Goal: Task Accomplishment & Management: Use online tool/utility

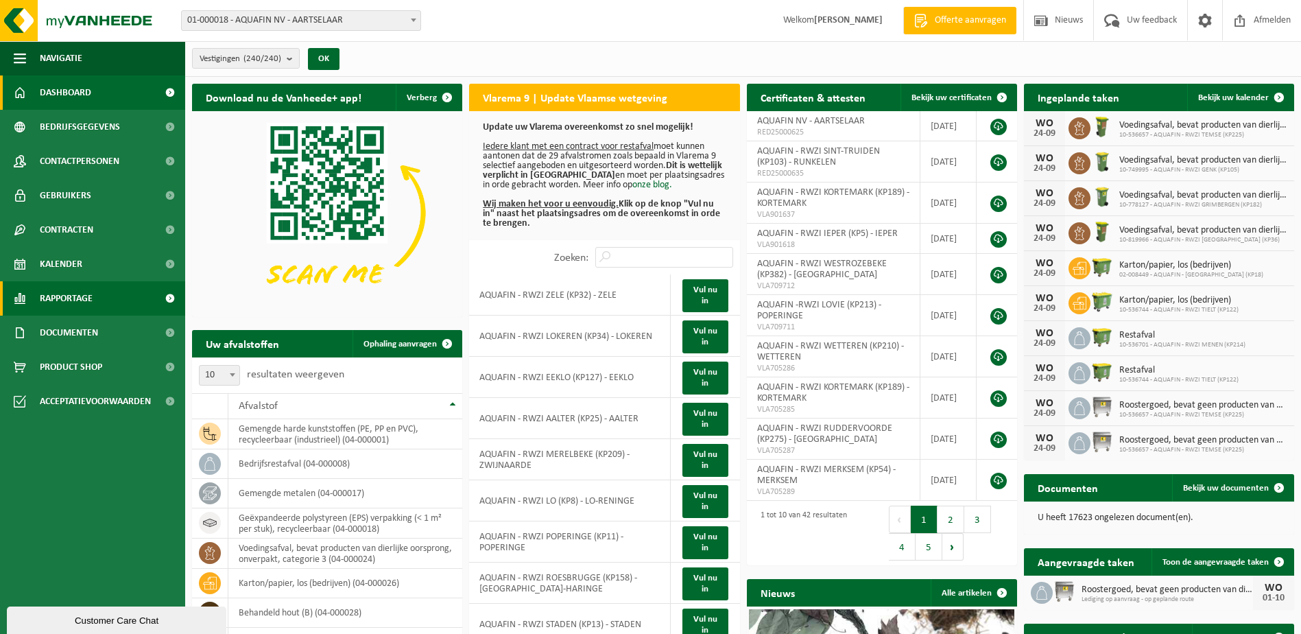
click at [64, 298] on span "Rapportage" at bounding box center [66, 298] width 53 height 34
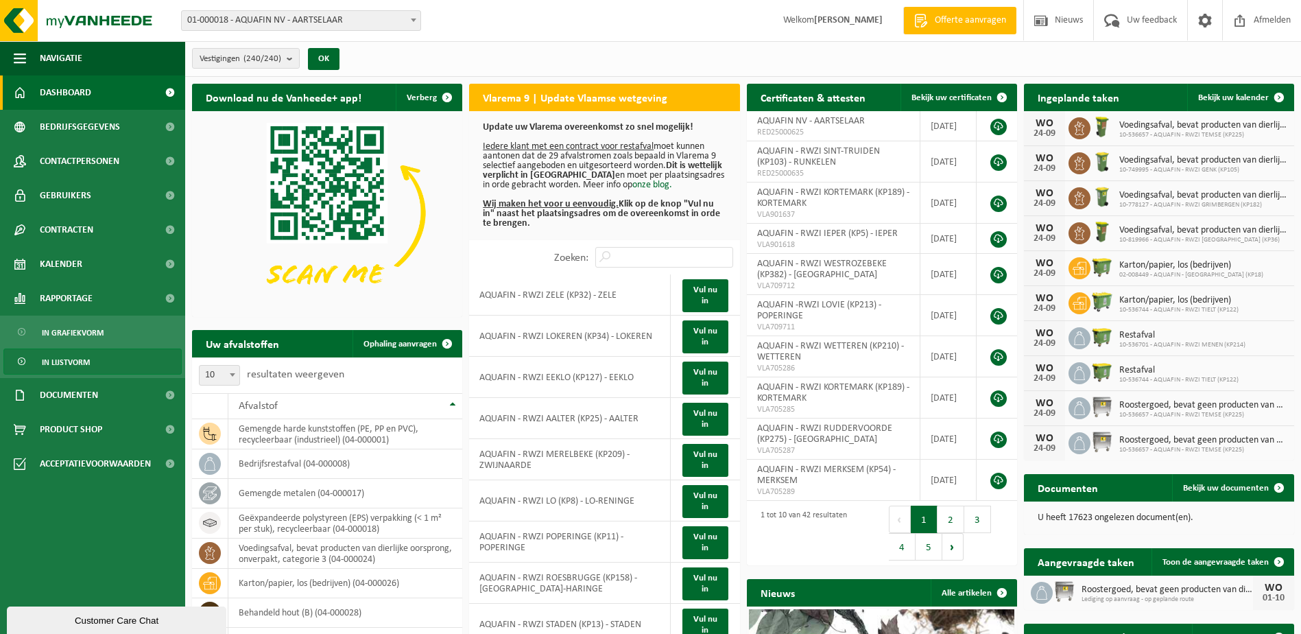
click at [73, 363] on span "In lijstvorm" at bounding box center [66, 362] width 48 height 26
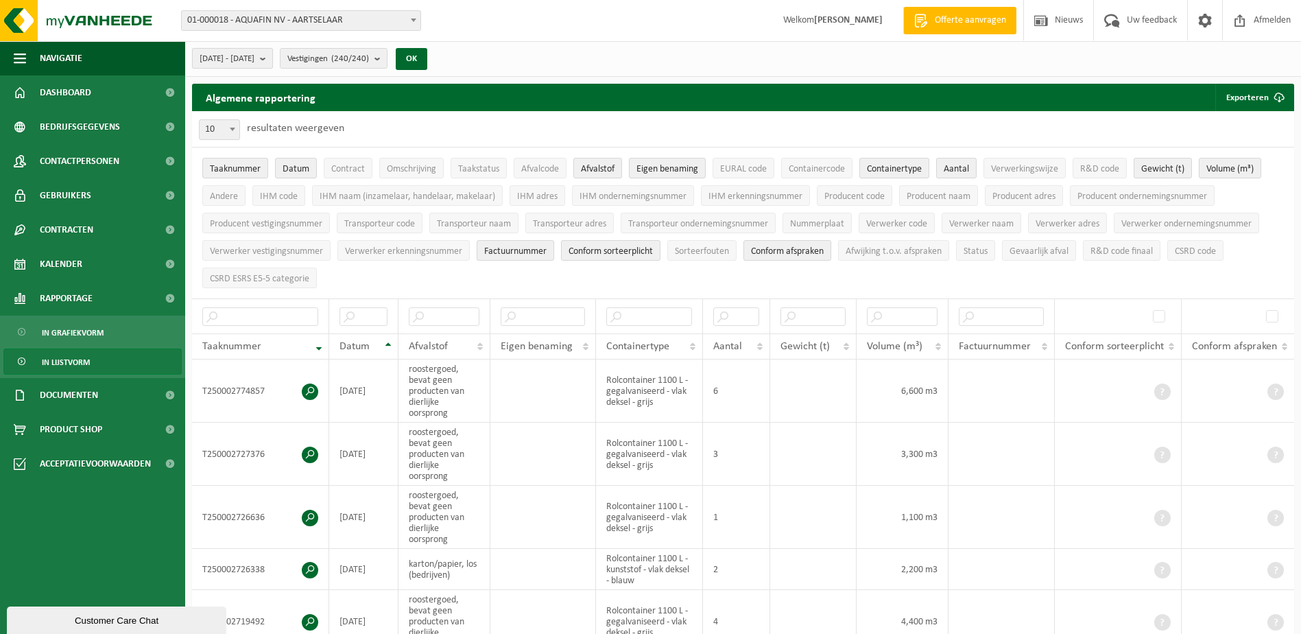
click at [273, 59] on button "[DATE] - [DATE]" at bounding box center [232, 58] width 81 height 21
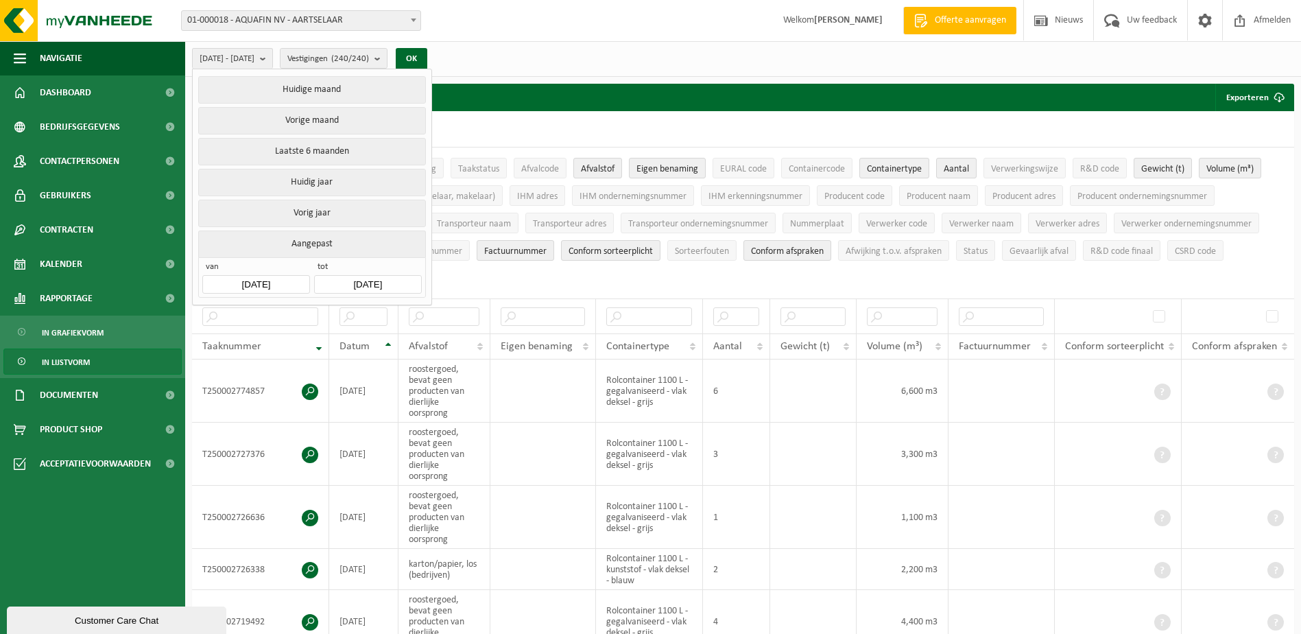
click at [263, 281] on input "[DATE]" at bounding box center [255, 284] width 107 height 19
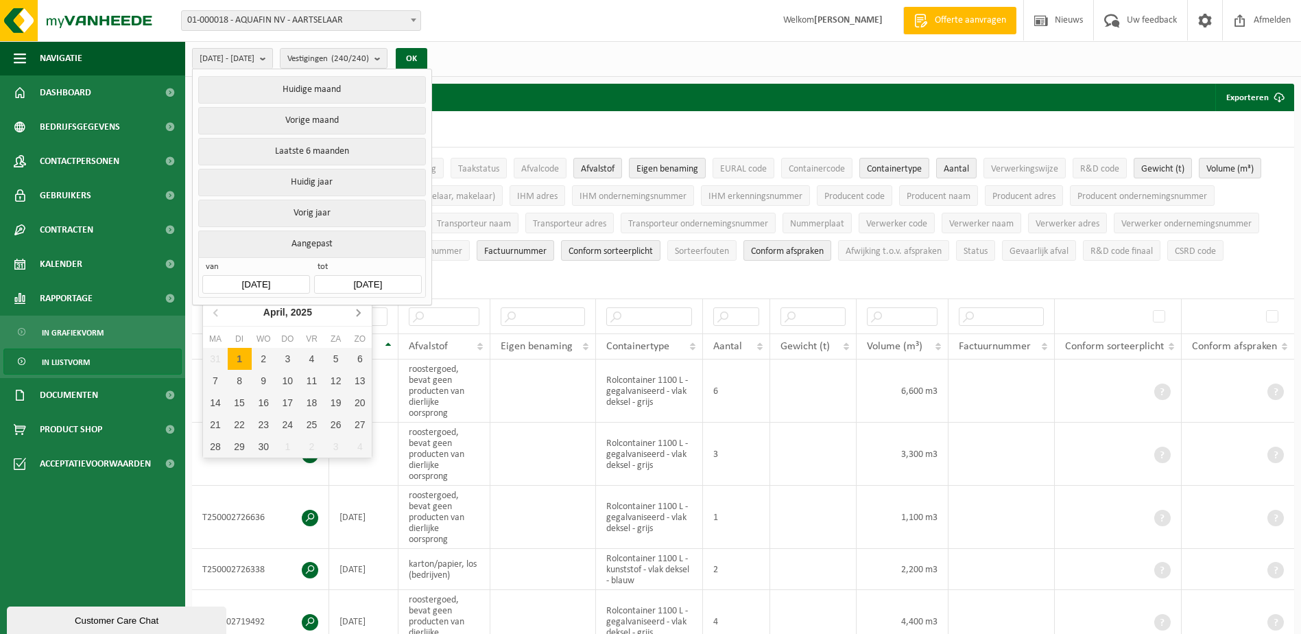
click at [359, 312] on icon at bounding box center [358, 312] width 3 height 7
click at [215, 314] on icon at bounding box center [215, 312] width 3 height 7
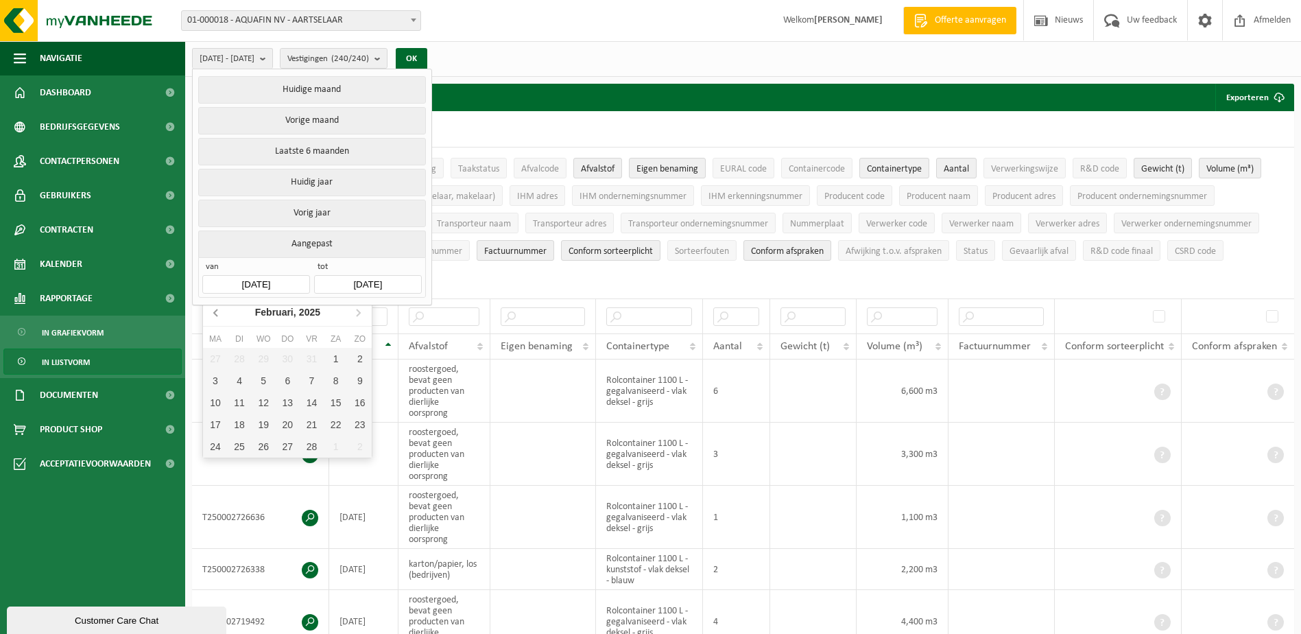
click at [215, 314] on icon at bounding box center [215, 312] width 3 height 7
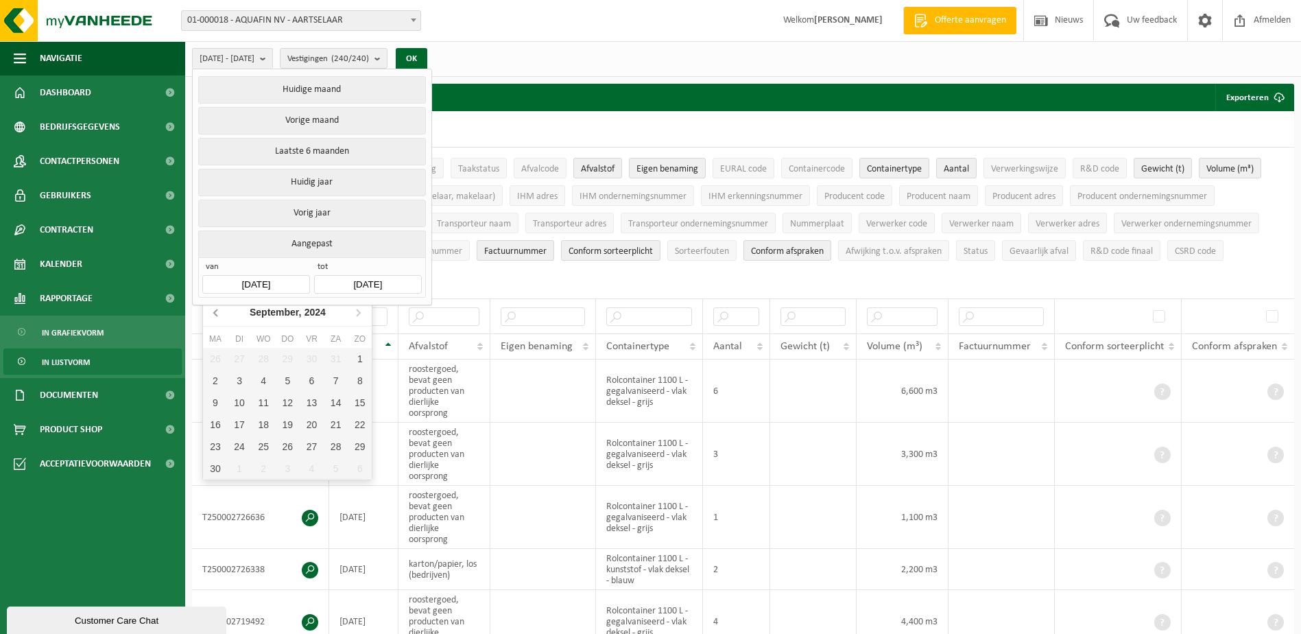
click at [215, 314] on icon at bounding box center [215, 312] width 3 height 7
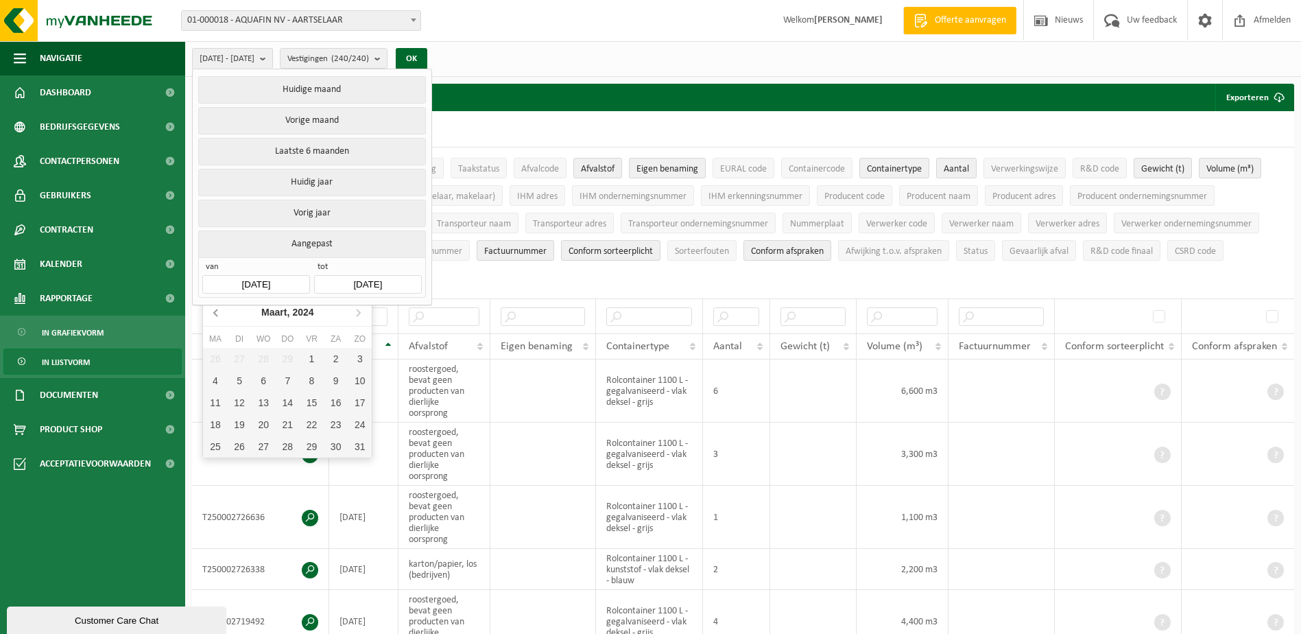
click at [215, 314] on icon at bounding box center [215, 312] width 3 height 7
click at [219, 361] on div "1" at bounding box center [215, 359] width 24 height 22
type input "[DATE]"
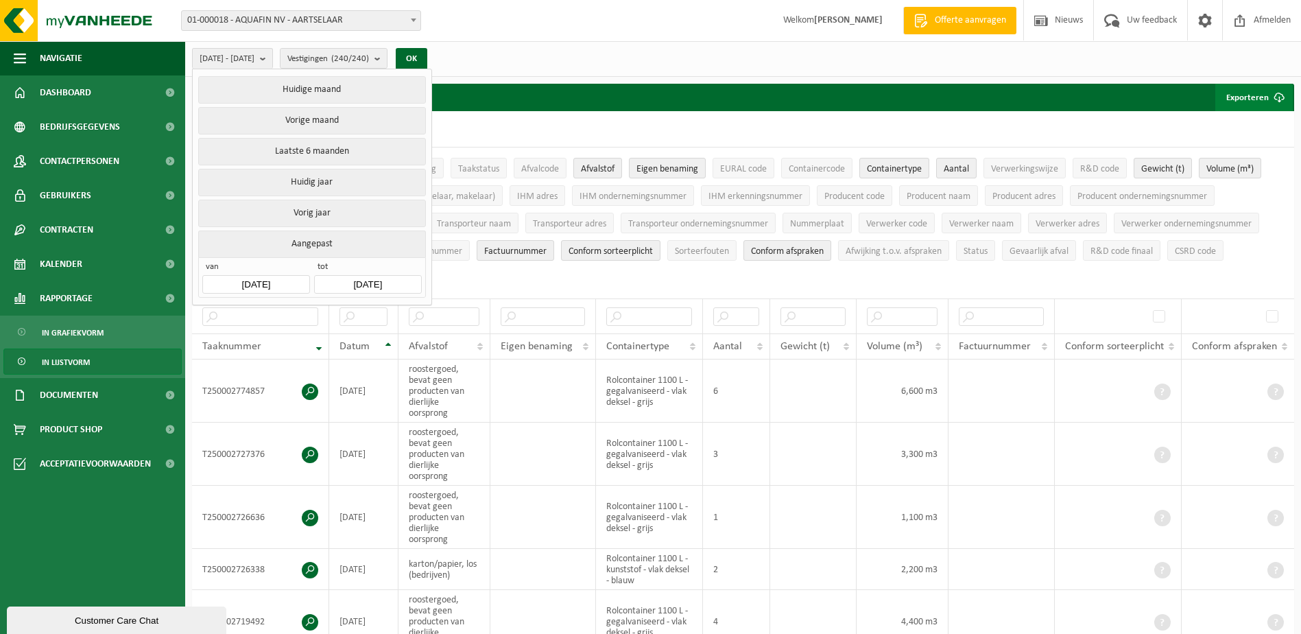
click at [1243, 97] on button "Exporteren" at bounding box center [1254, 97] width 78 height 27
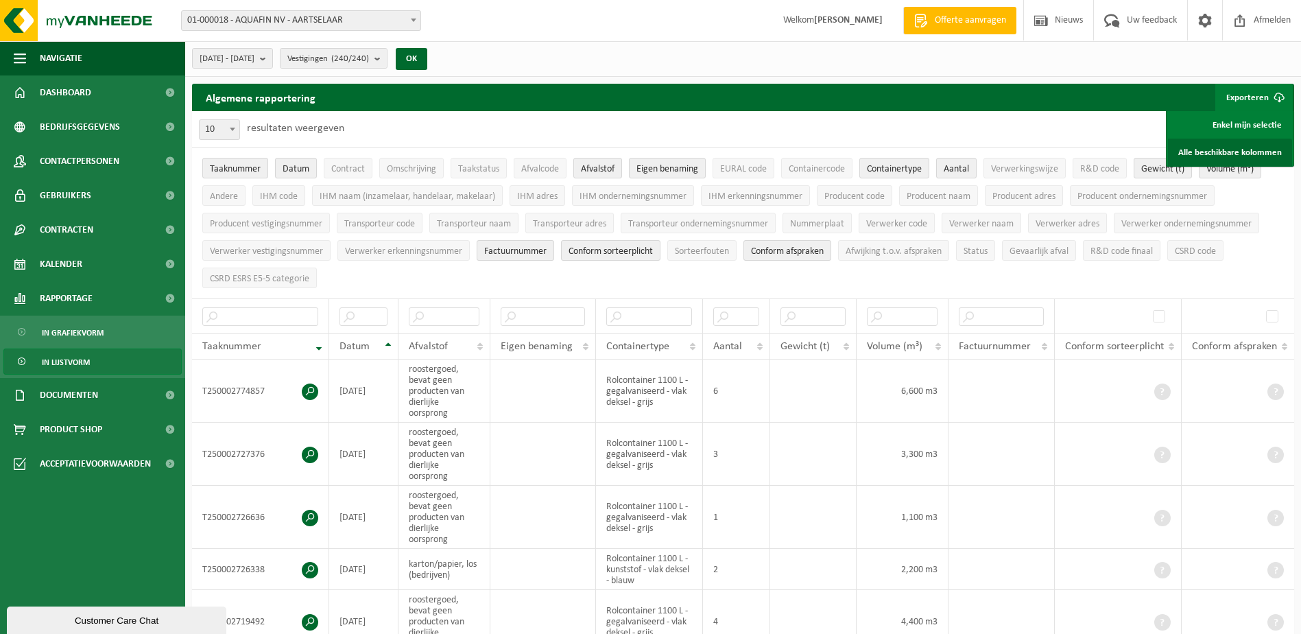
click at [1227, 149] on link "Alle beschikbare kolommen" at bounding box center [1230, 152] width 124 height 27
